Goal: Task Accomplishment & Management: Use online tool/utility

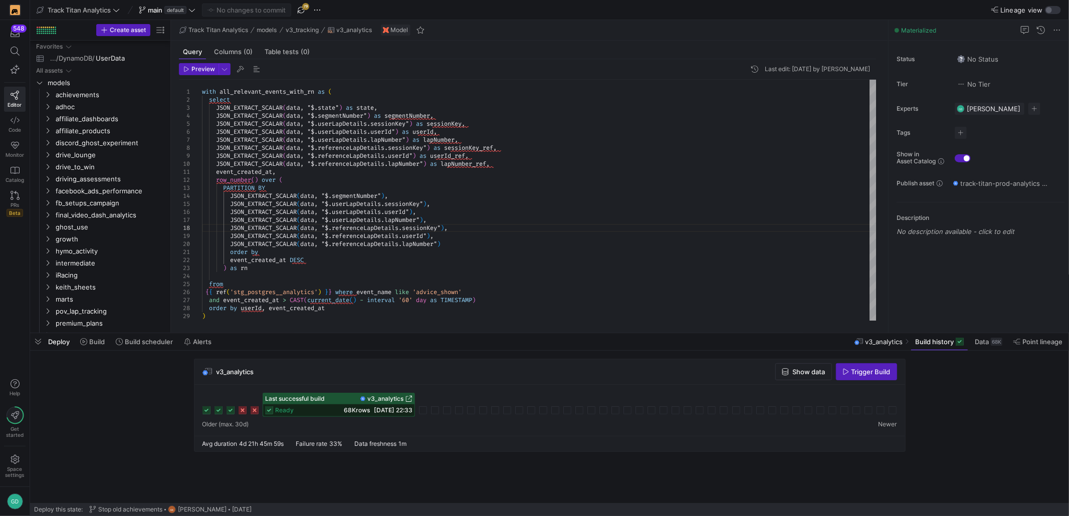
scroll to position [0, 111]
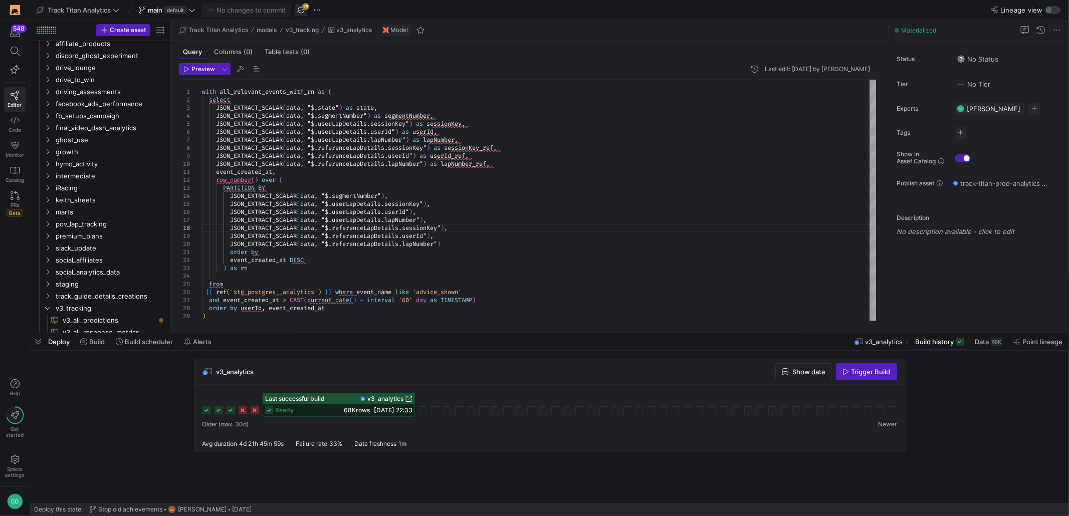
click at [301, 14] on span "button" at bounding box center [301, 10] width 12 height 12
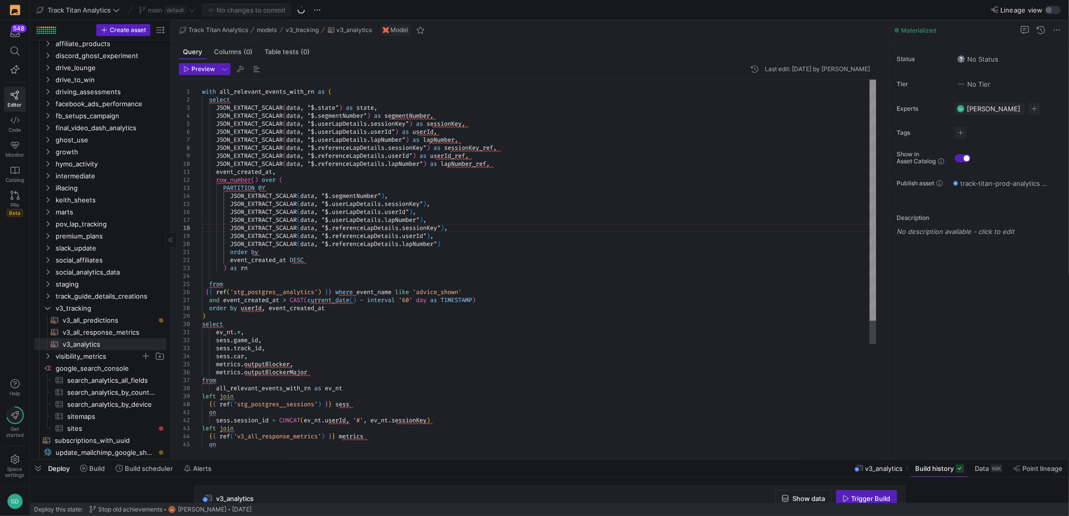
drag, startPoint x: 149, startPoint y: 333, endPoint x: 91, endPoint y: 361, distance: 64.6
click at [142, 458] on div at bounding box center [549, 460] width 1039 height 4
click at [49, 308] on icon "Press SPACE to select this row." at bounding box center [47, 308] width 5 height 3
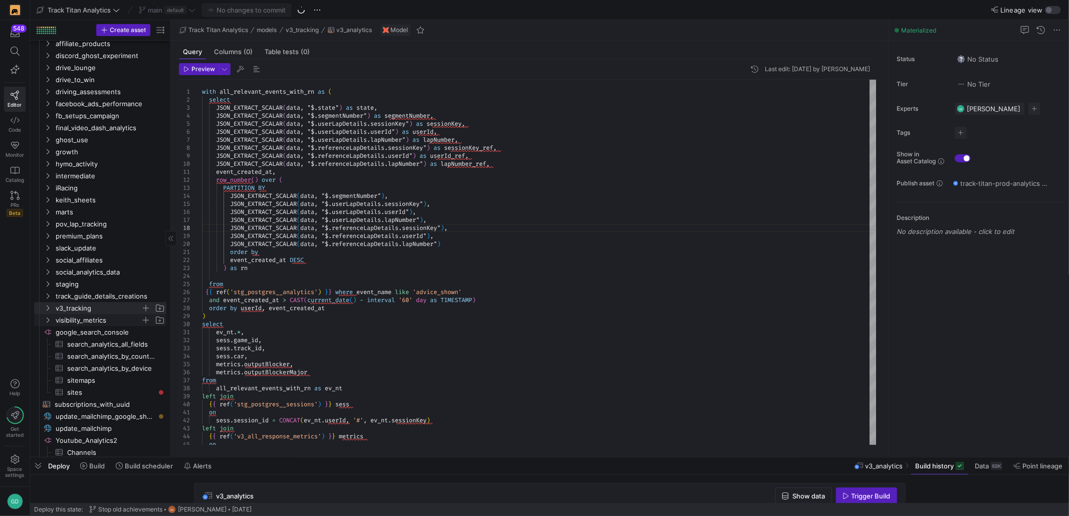
click at [45, 322] on icon "Press SPACE to select this row." at bounding box center [47, 320] width 7 height 6
drag, startPoint x: 49, startPoint y: 316, endPoint x: 49, endPoint y: 325, distance: 9.0
click at [49, 316] on y42-icon at bounding box center [48, 320] width 8 height 8
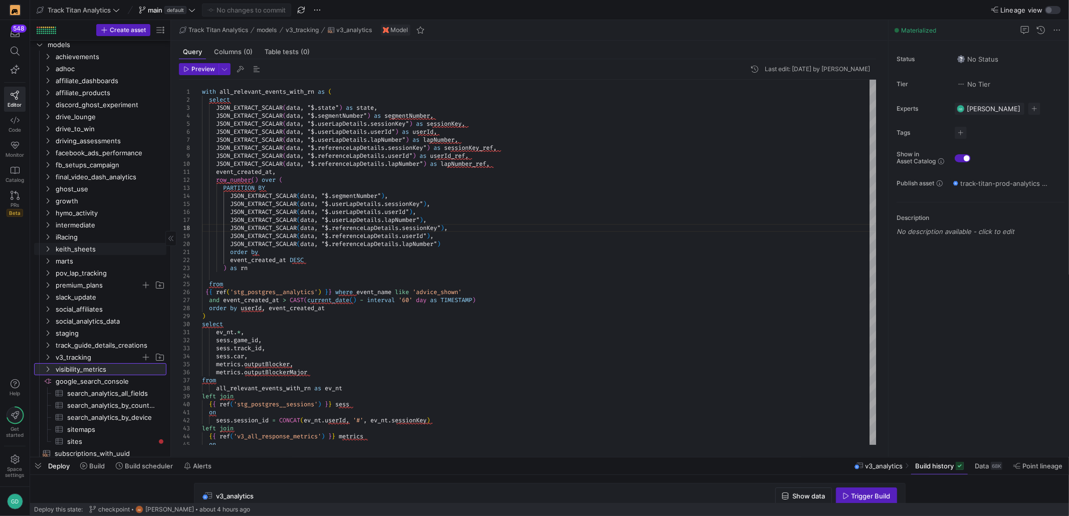
scroll to position [0, 0]
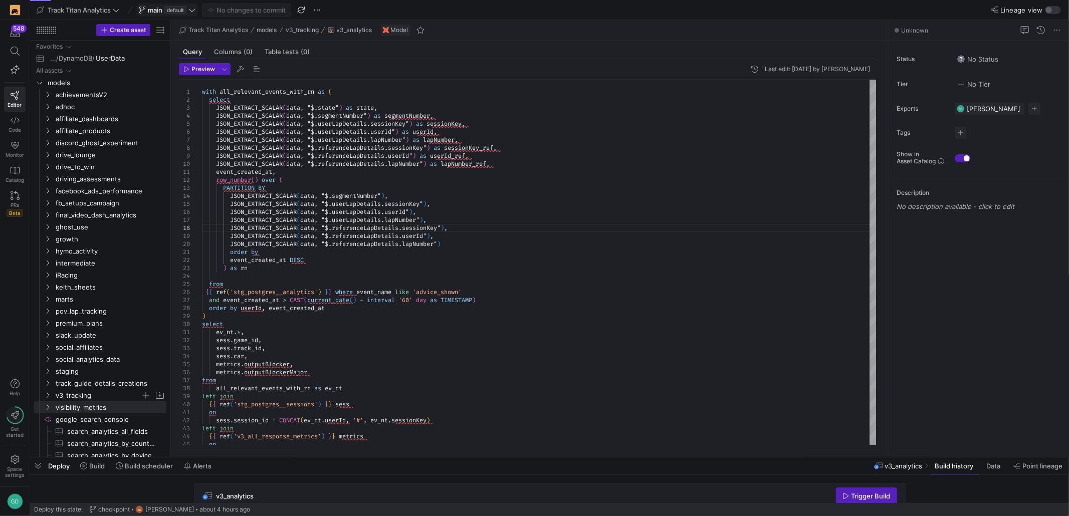
click at [185, 11] on span "default" at bounding box center [175, 10] width 22 height 8
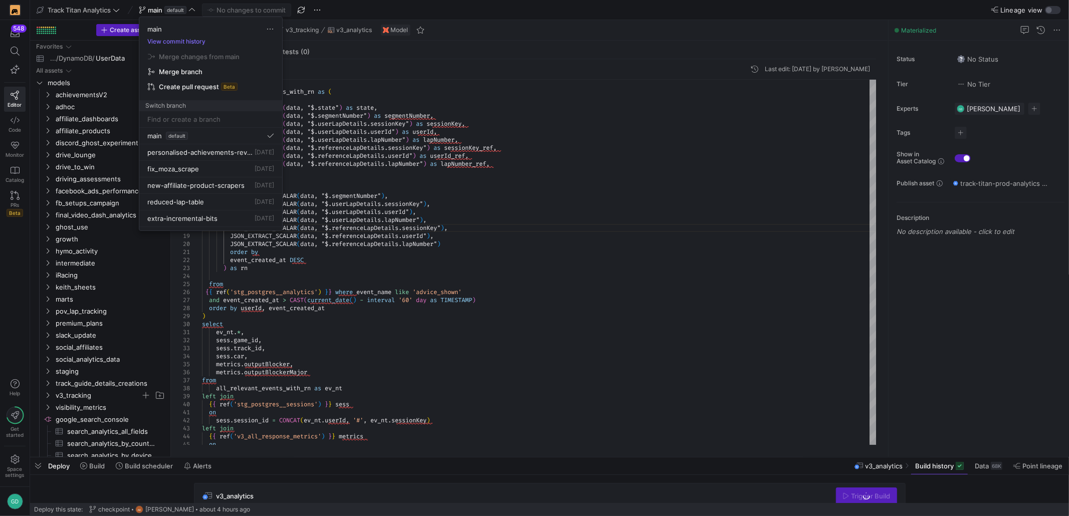
click at [187, 121] on input at bounding box center [210, 119] width 127 height 8
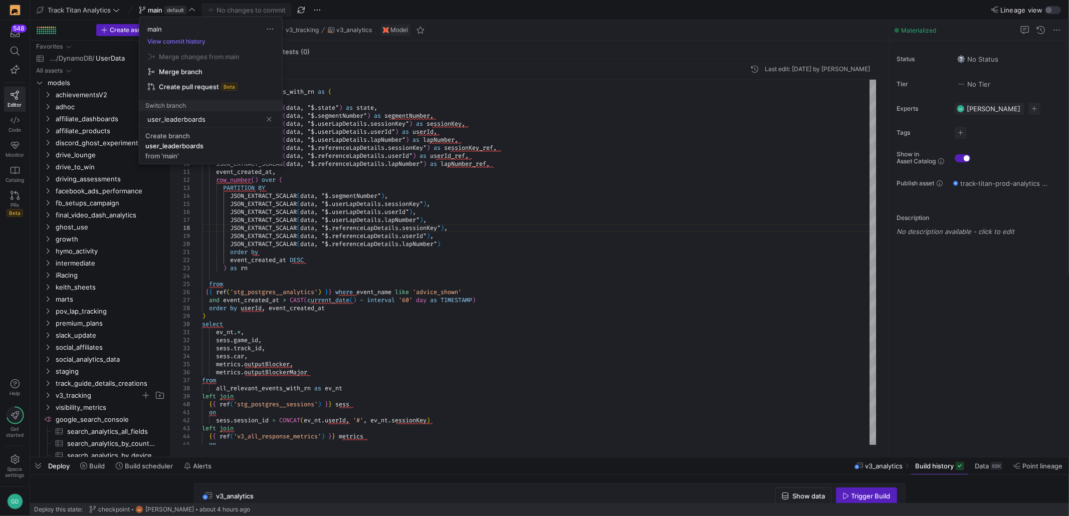
type input "user_leaderboards"
drag, startPoint x: 175, startPoint y: 144, endPoint x: 183, endPoint y: 155, distance: 12.9
click at [175, 144] on div "user_leaderboards" at bounding box center [174, 146] width 58 height 8
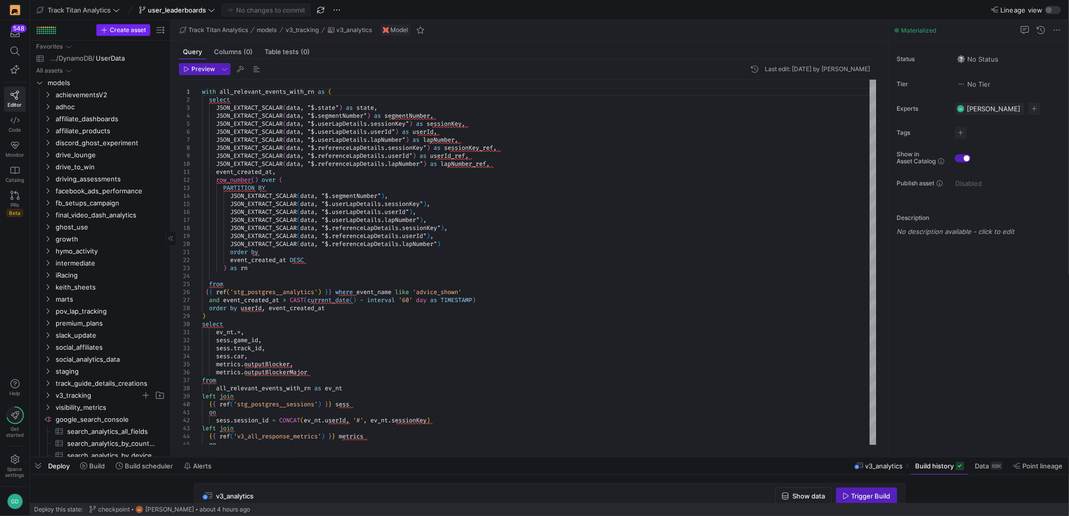
click at [125, 33] on span "Create asset" at bounding box center [128, 30] width 36 height 7
click at [160, 85] on span "Press SPACE to select this row." at bounding box center [160, 83] width 10 height 10
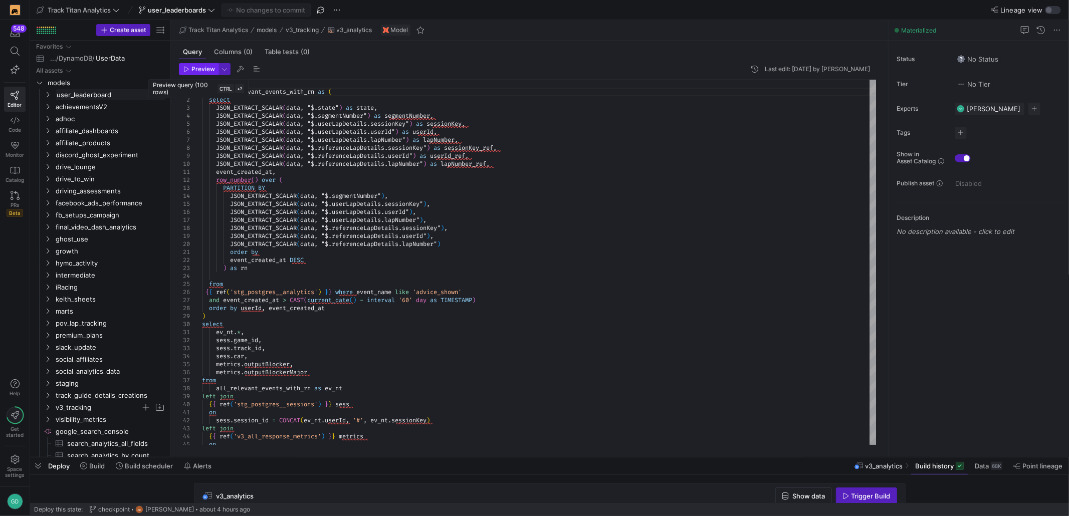
type input "user_leaderboards"
type input "user_leaderboard_positions"
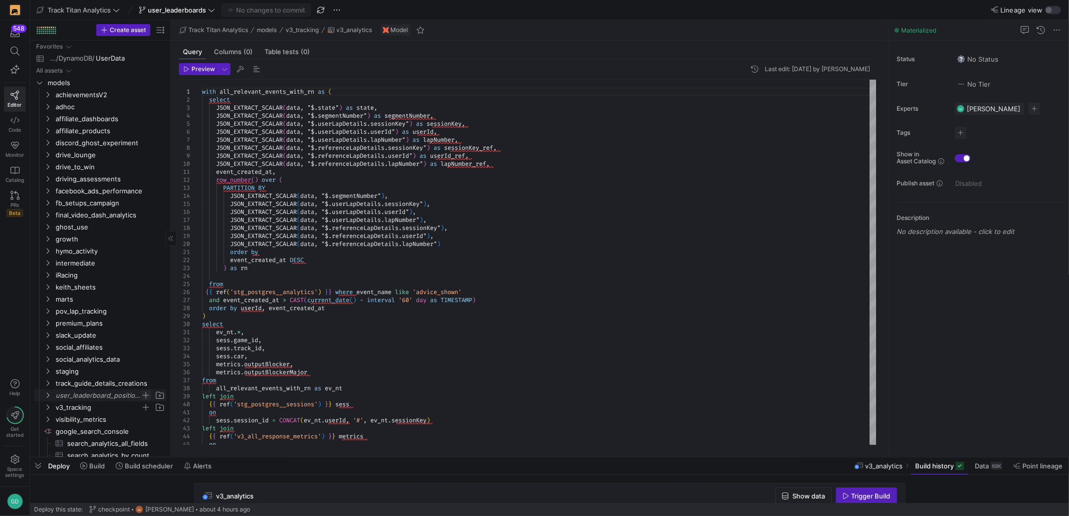
click at [147, 398] on span "Press SPACE to select this row." at bounding box center [146, 395] width 10 height 10
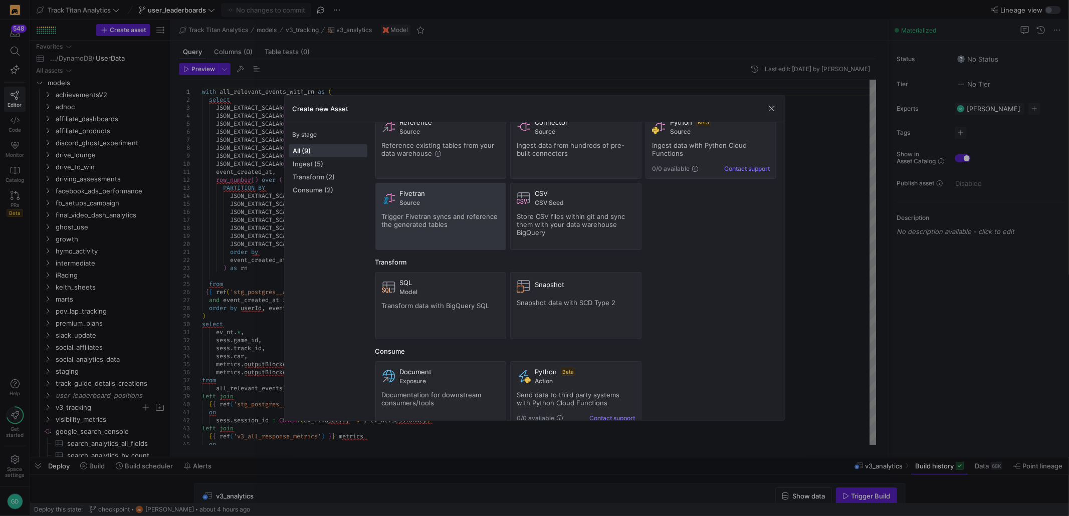
scroll to position [49, 0]
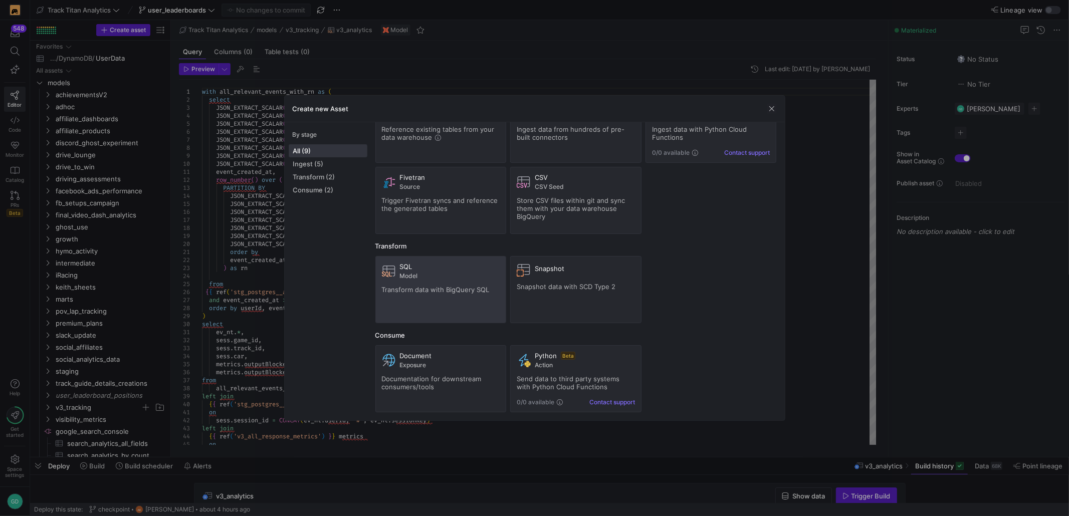
click at [434, 276] on span "Model" at bounding box center [450, 276] width 100 height 7
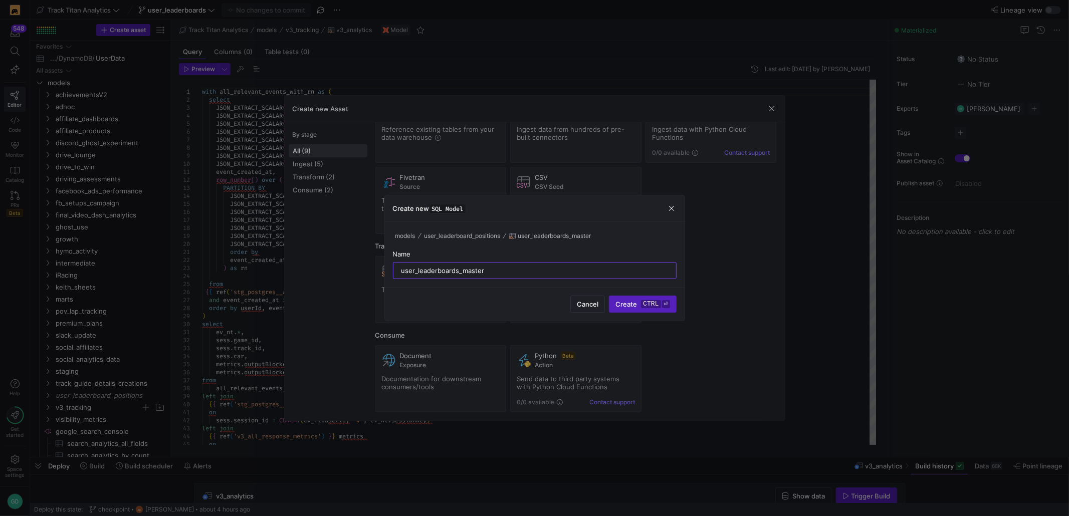
type input "user_leaderboards_master"
click at [646, 316] on div "Cancel Create ctrl ⏎" at bounding box center [535, 304] width 300 height 34
click at [645, 305] on kbd "ctrl" at bounding box center [651, 304] width 20 height 8
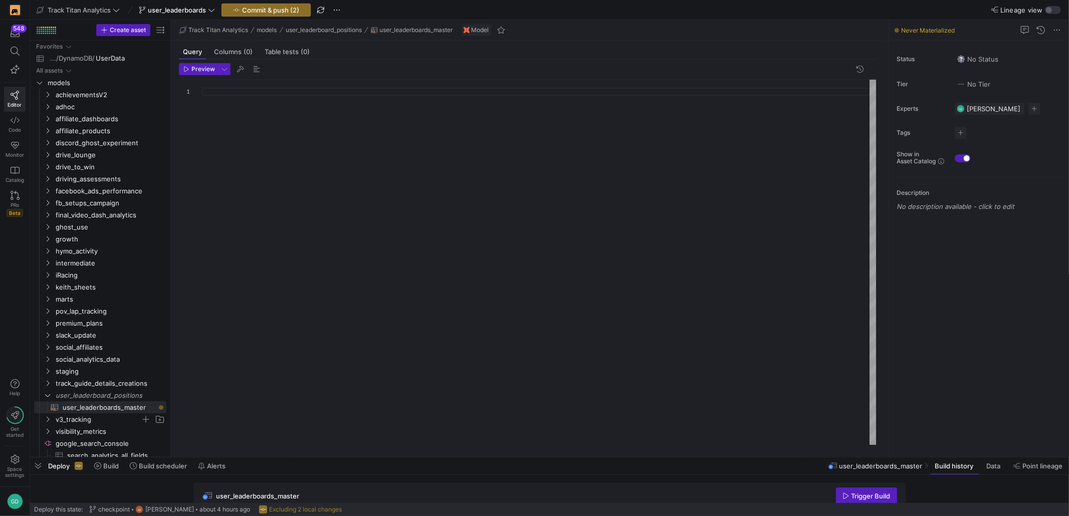
click at [499, 131] on div at bounding box center [539, 262] width 675 height 365
